Goal: Task Accomplishment & Management: Manage account settings

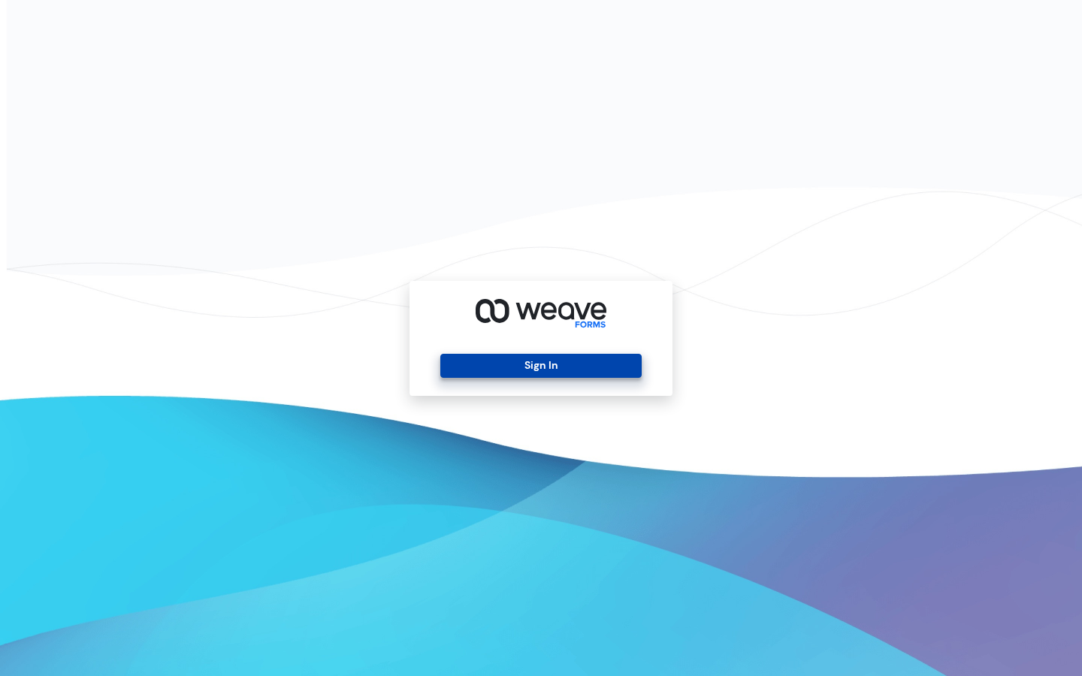
click at [500, 367] on button "Sign In" at bounding box center [540, 366] width 201 height 24
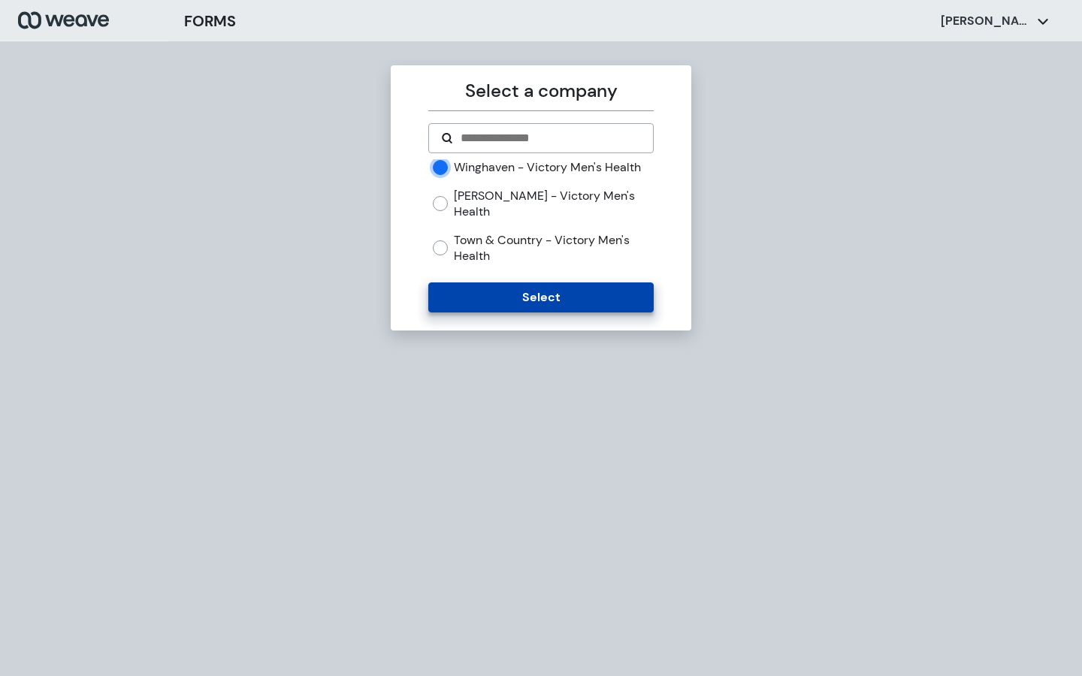
click at [521, 283] on button "Select" at bounding box center [540, 298] width 225 height 30
